Goal: Book appointment/travel/reservation

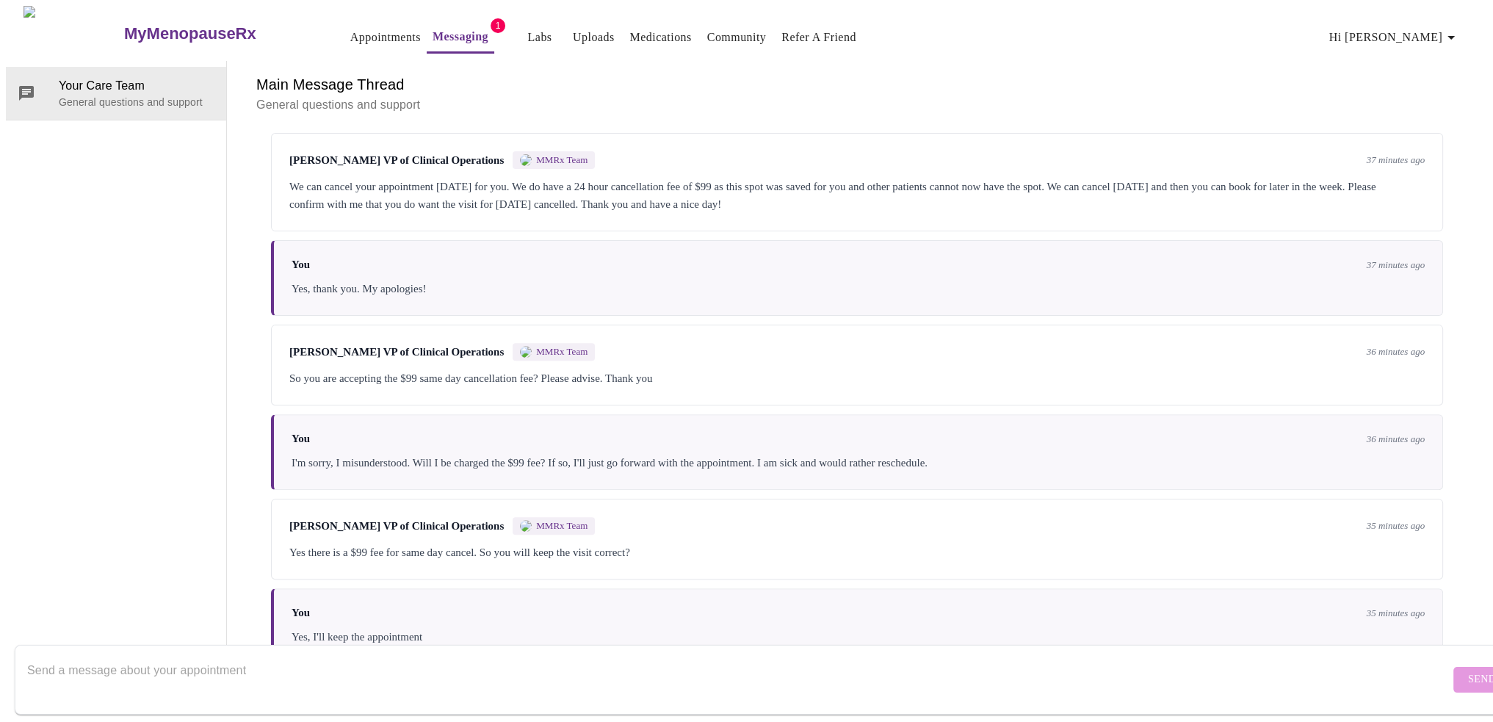
scroll to position [757, 0]
click at [350, 32] on link "Appointments" at bounding box center [385, 37] width 70 height 21
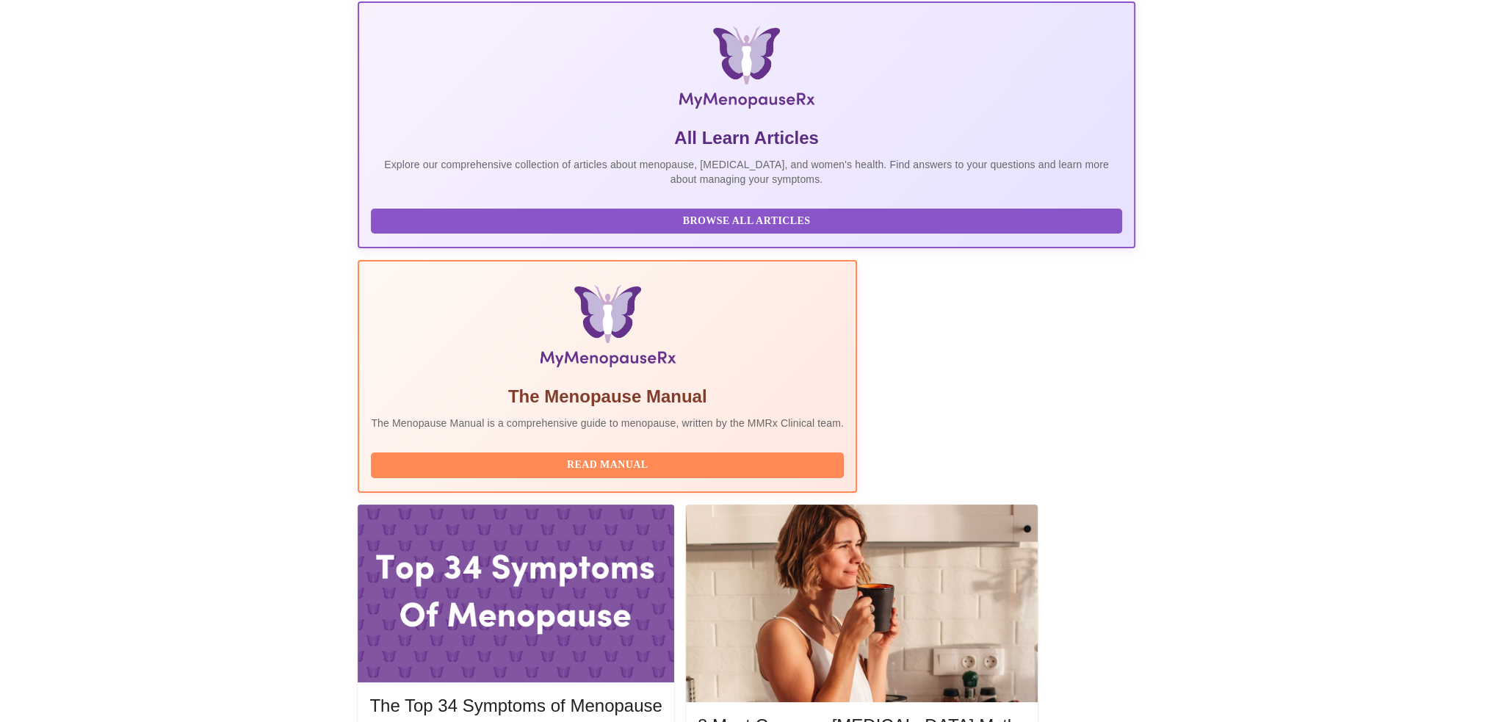
scroll to position [220, 0]
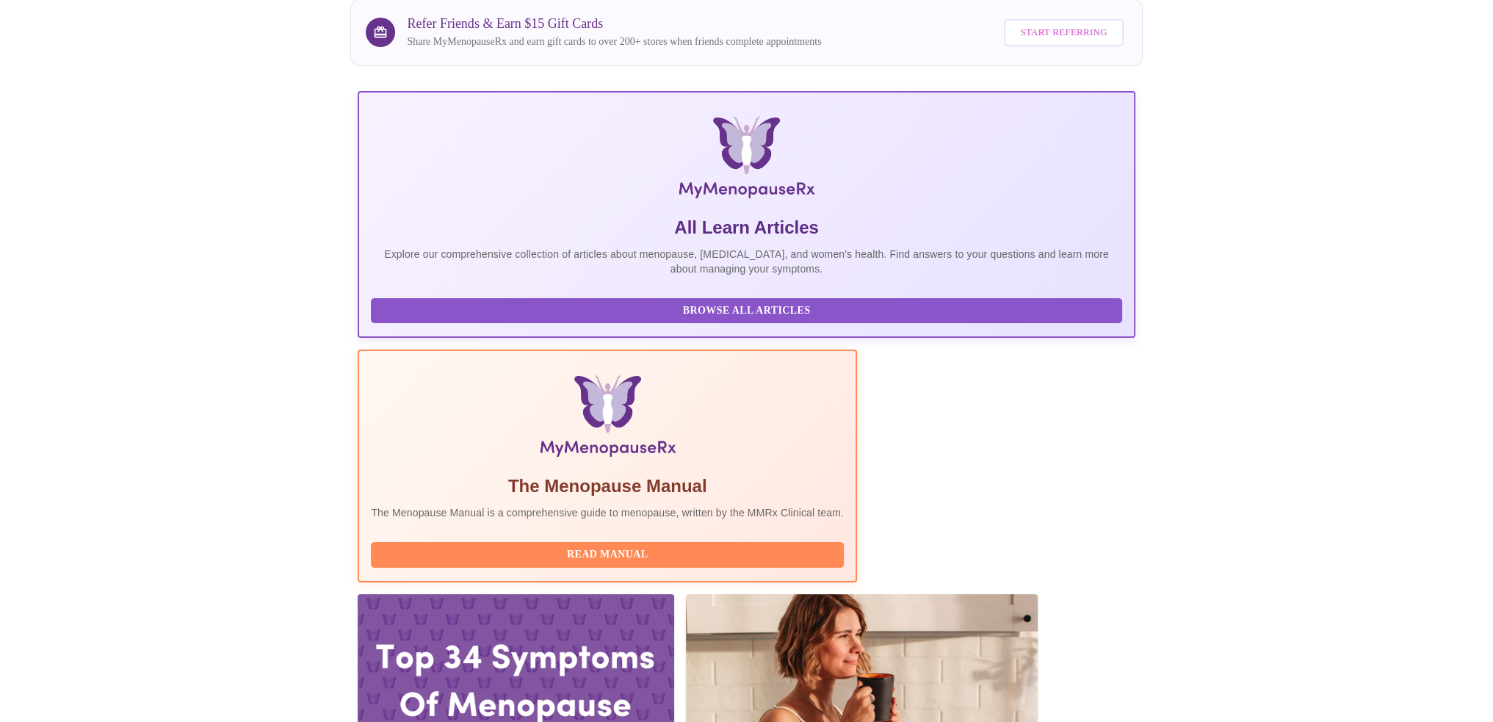
scroll to position [147, 0]
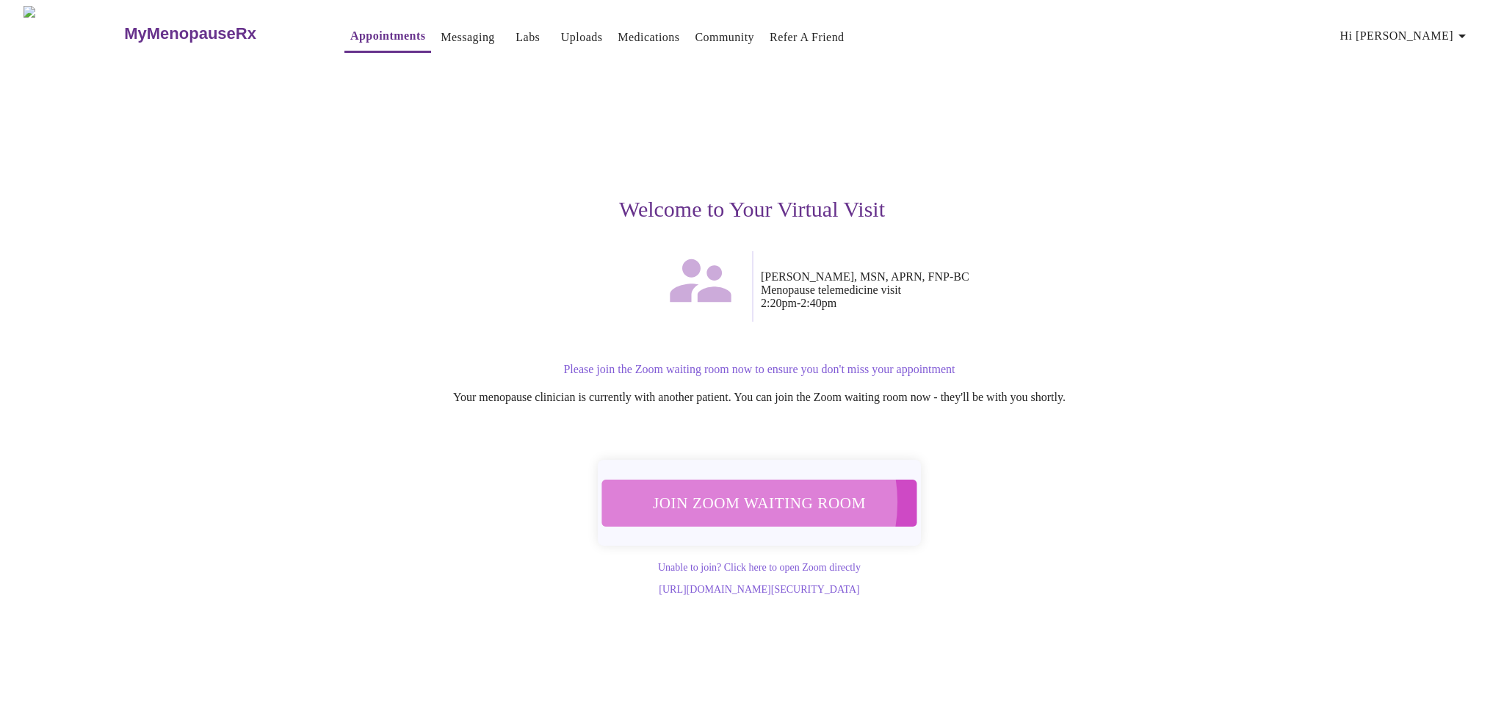
click at [746, 493] on span "Join Zoom Waiting Room" at bounding box center [759, 502] width 276 height 27
